Goal: Task Accomplishment & Management: Manage account settings

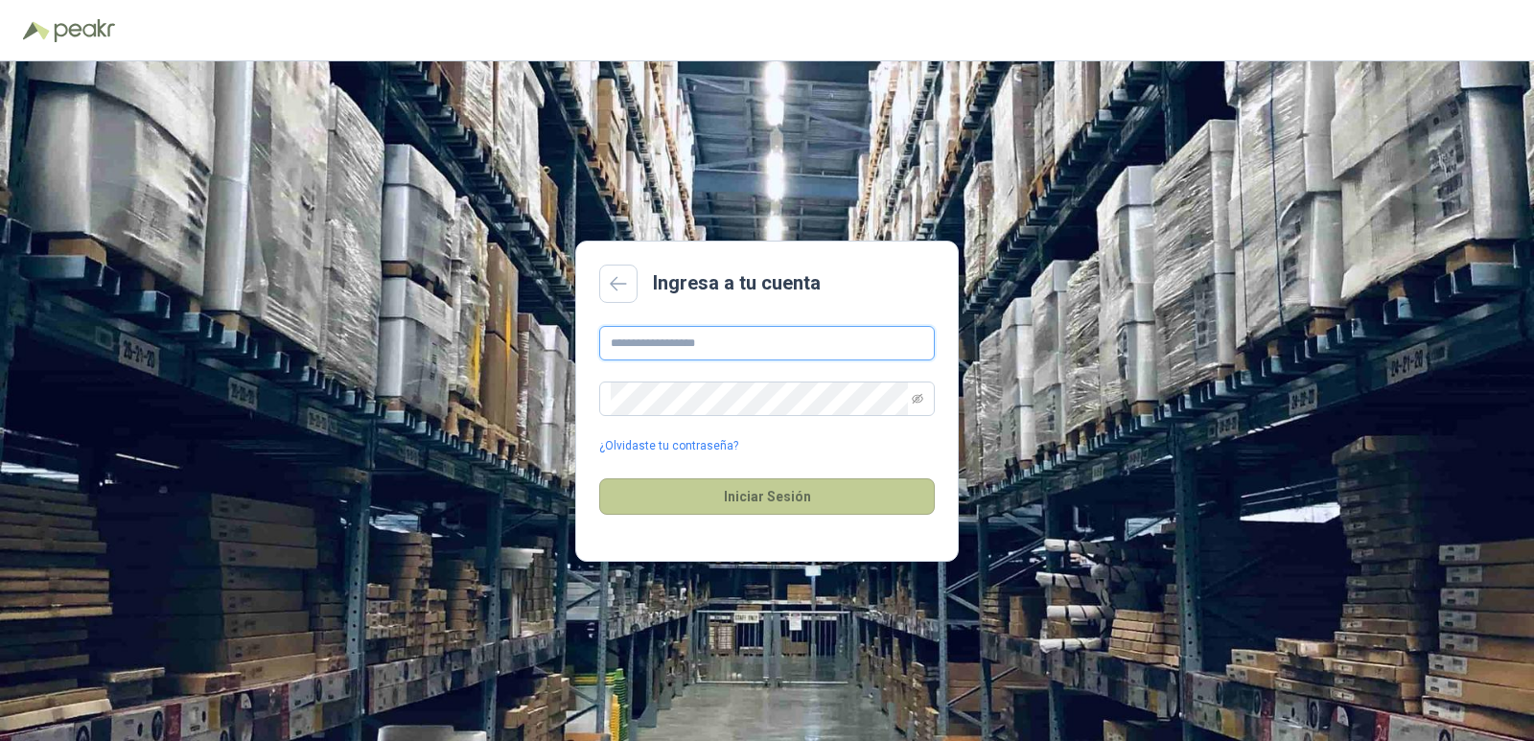
type input "**********"
click at [788, 491] on button "Iniciar Sesión" at bounding box center [767, 496] width 336 height 36
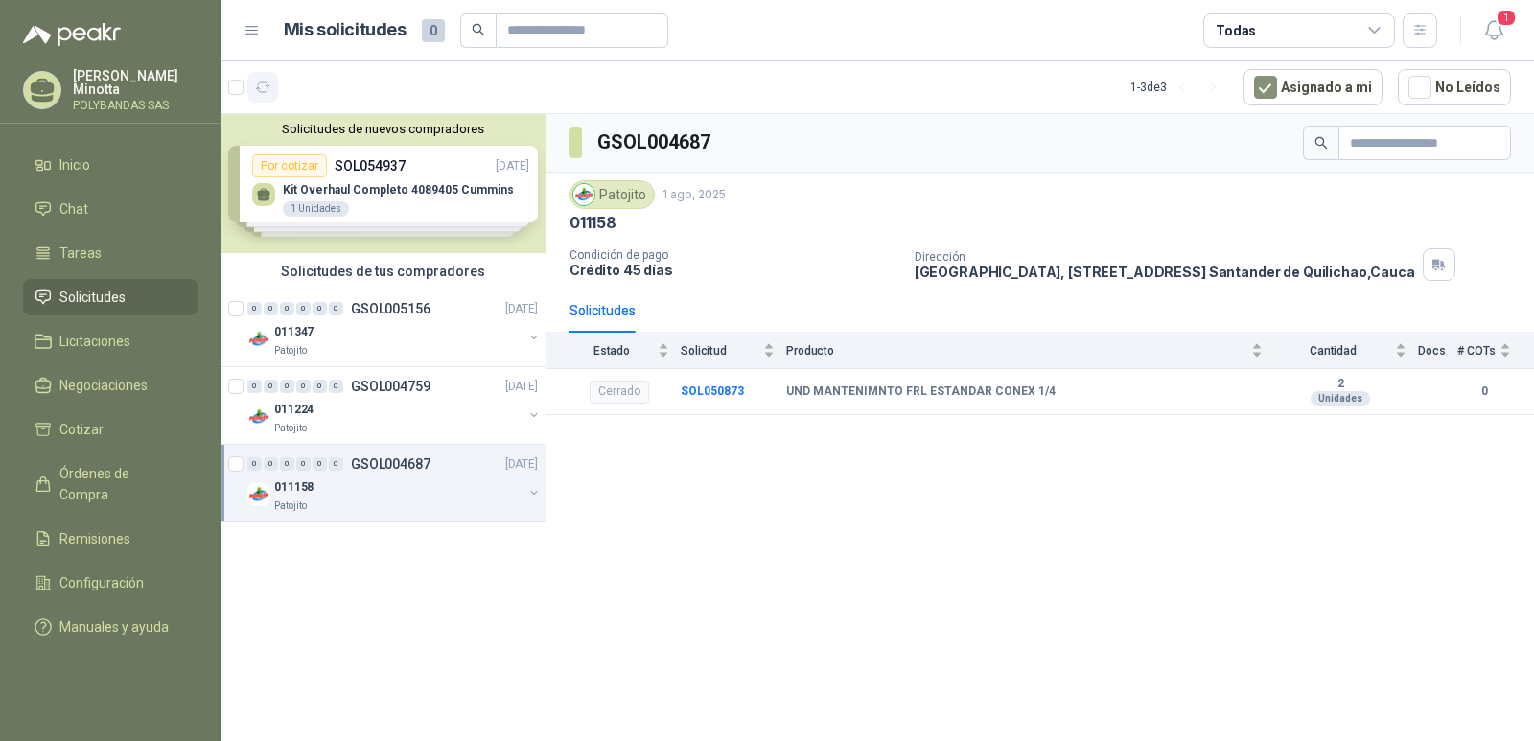
click at [256, 85] on icon "button" at bounding box center [263, 88] width 16 height 16
click at [391, 131] on button "Solicitudes de nuevos compradores" at bounding box center [383, 129] width 310 height 14
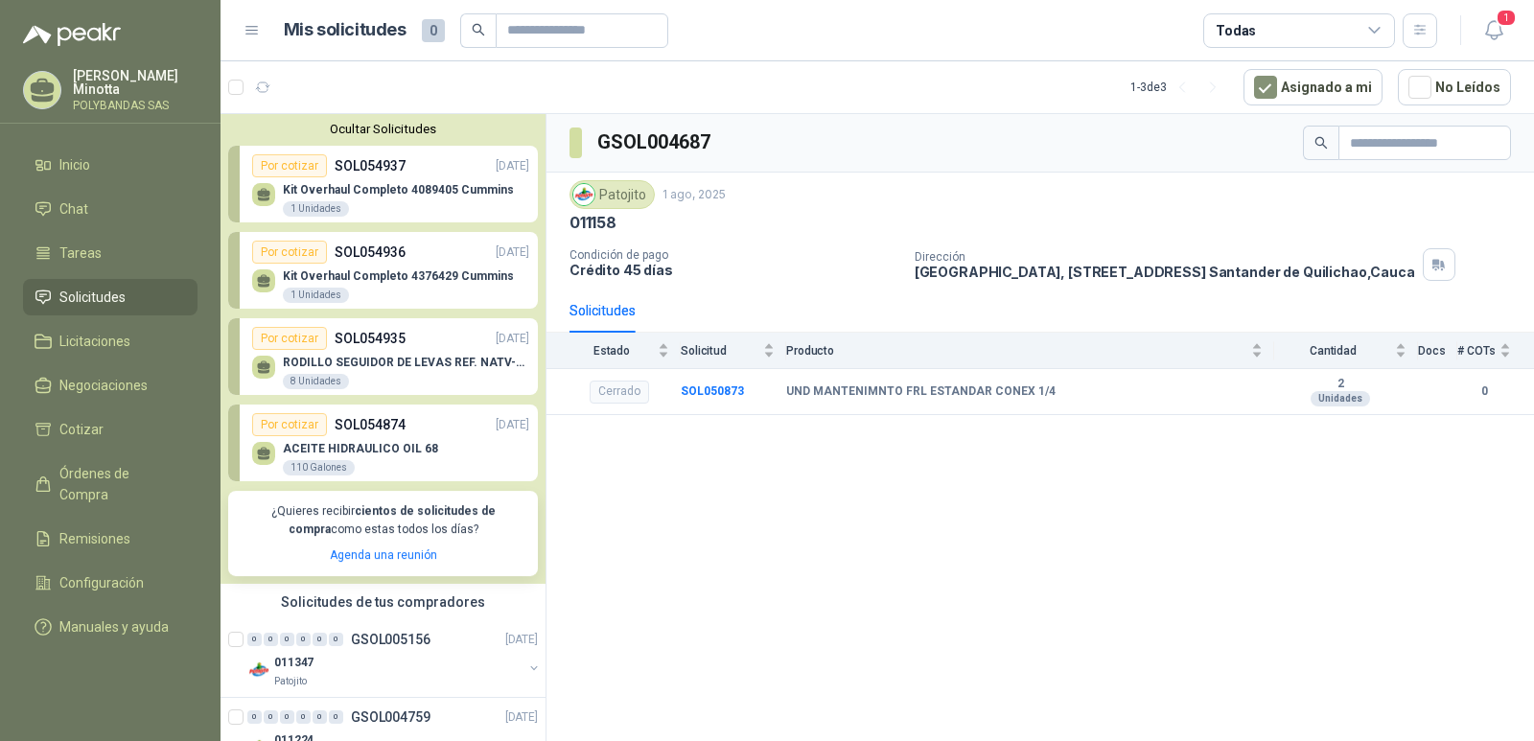
click at [391, 131] on button "Ocultar Solicitudes" at bounding box center [383, 129] width 310 height 14
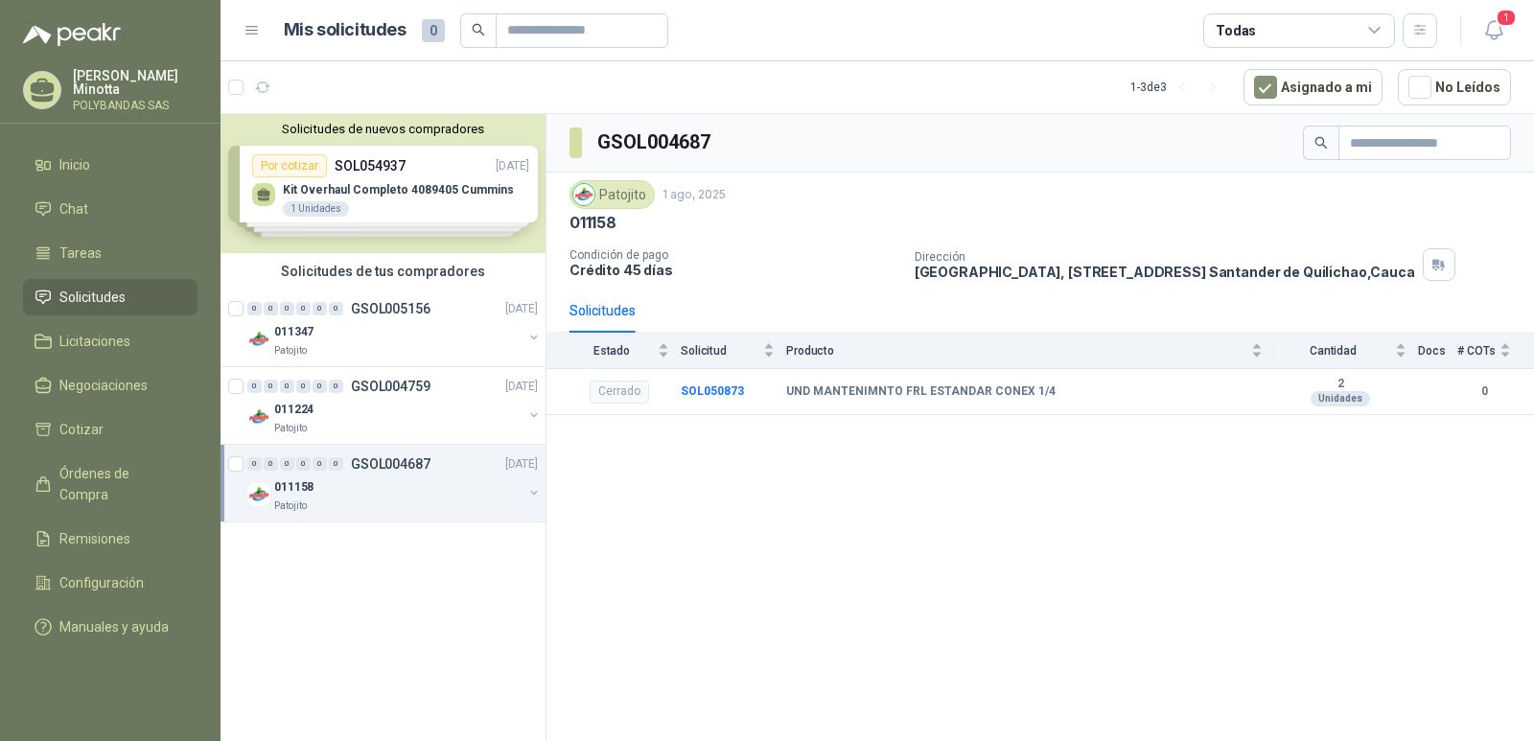
click at [117, 100] on p "POLYBANDAS SAS" at bounding box center [135, 106] width 125 height 12
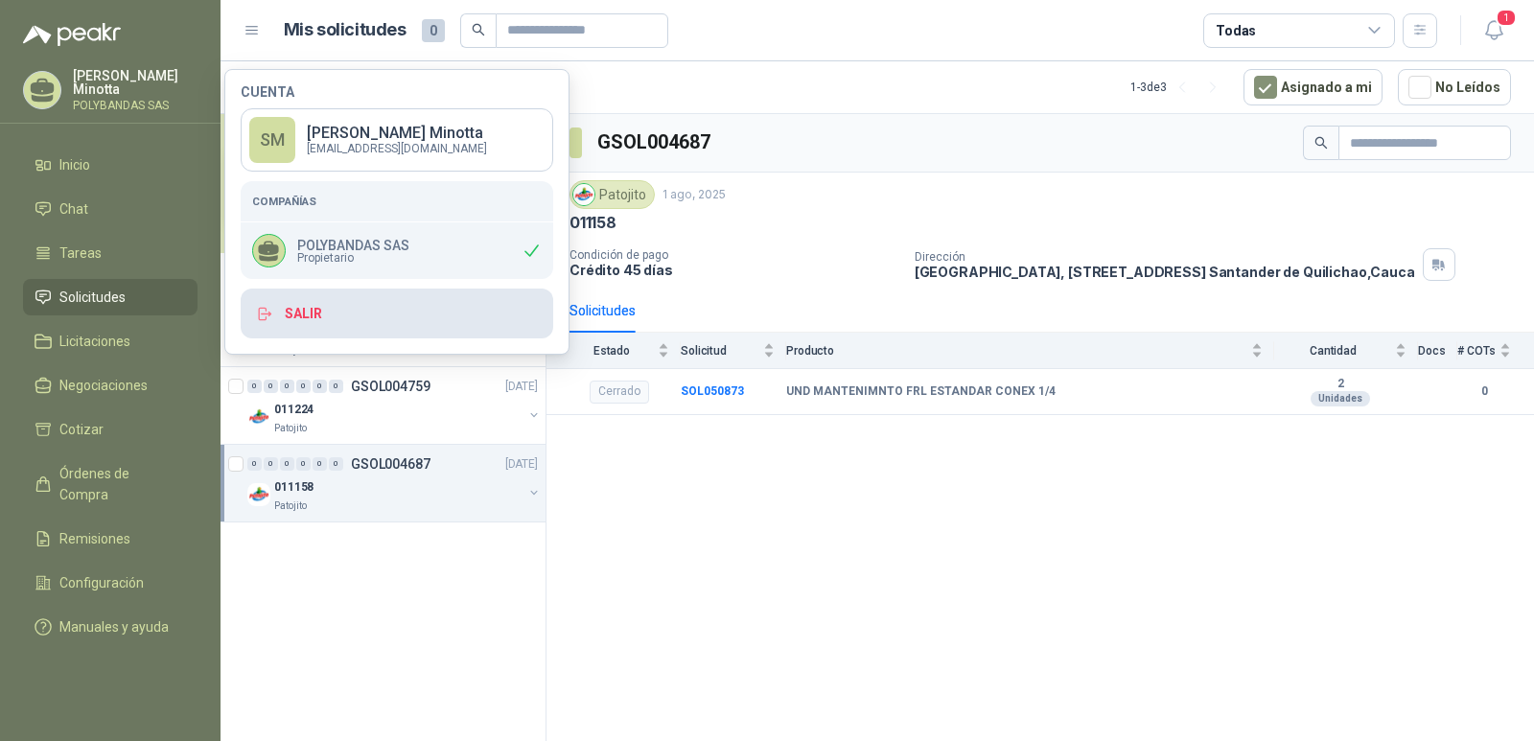
click at [296, 309] on button "Salir" at bounding box center [397, 314] width 313 height 50
